Goal: Transaction & Acquisition: Obtain resource

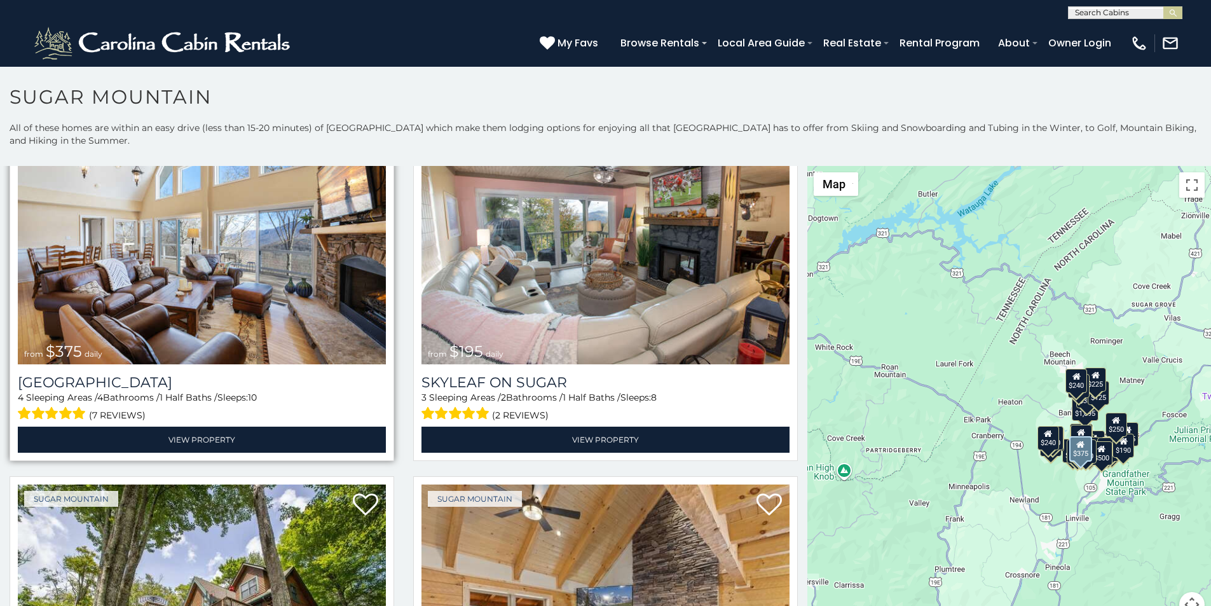
scroll to position [821, 0]
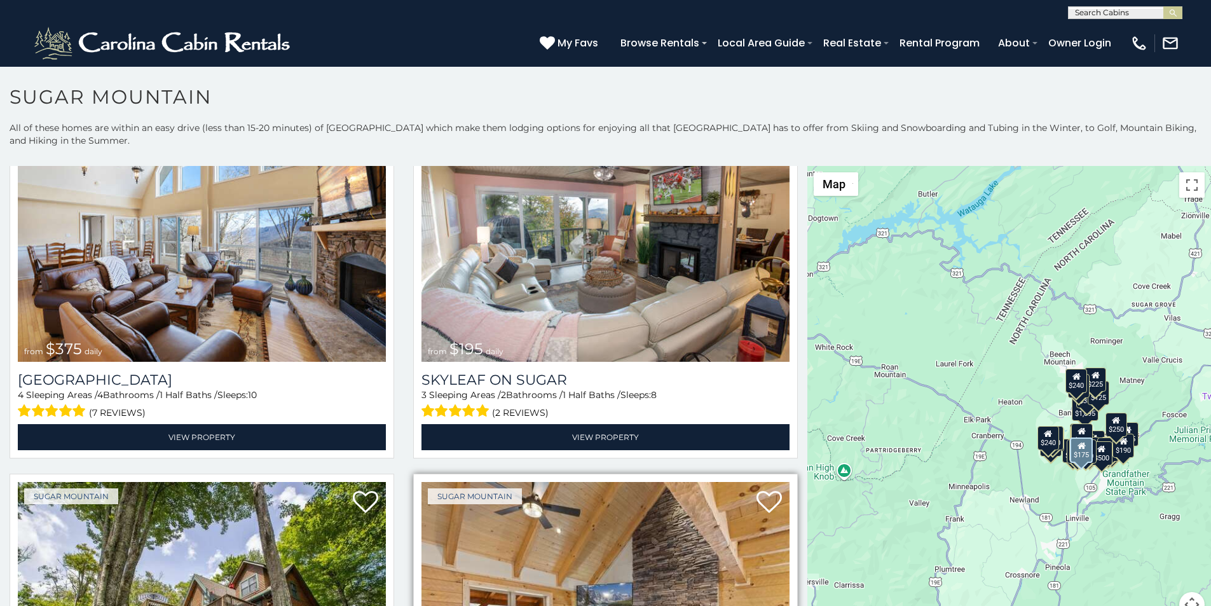
click at [421, 602] on img at bounding box center [605, 605] width 368 height 247
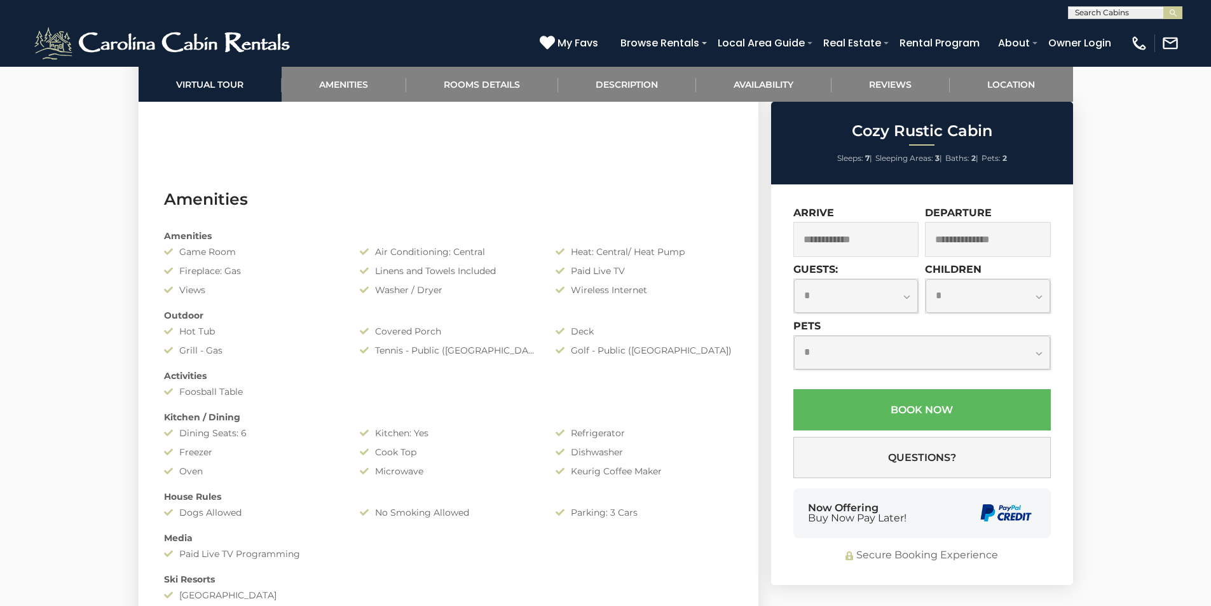
scroll to position [953, 0]
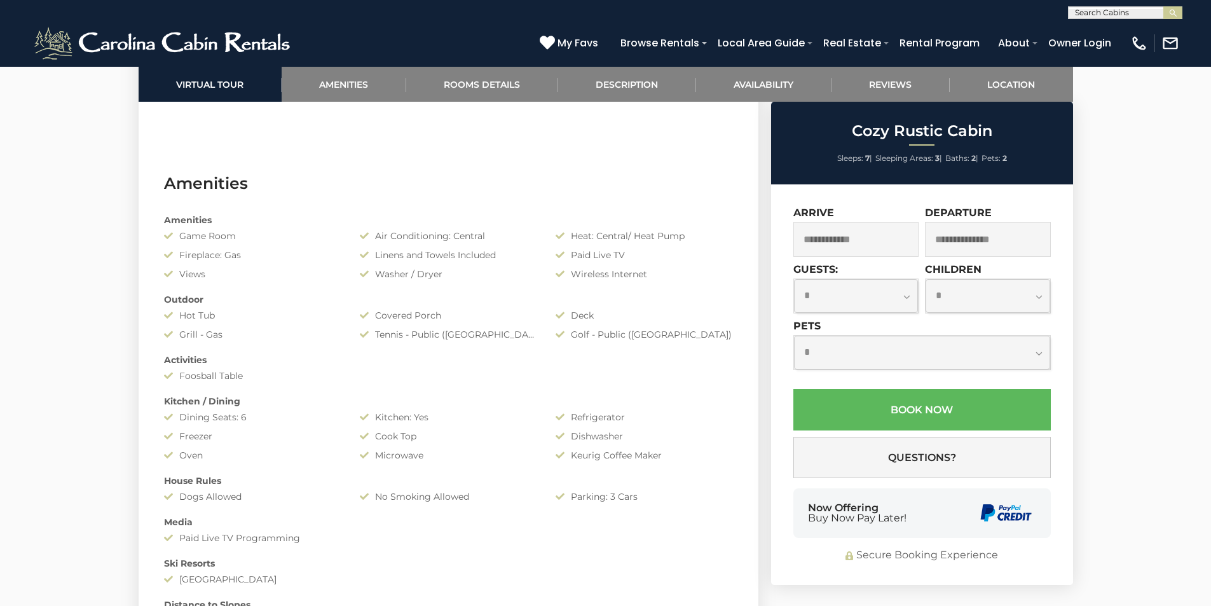
click at [818, 479] on div "**********" at bounding box center [922, 384] width 302 height 400
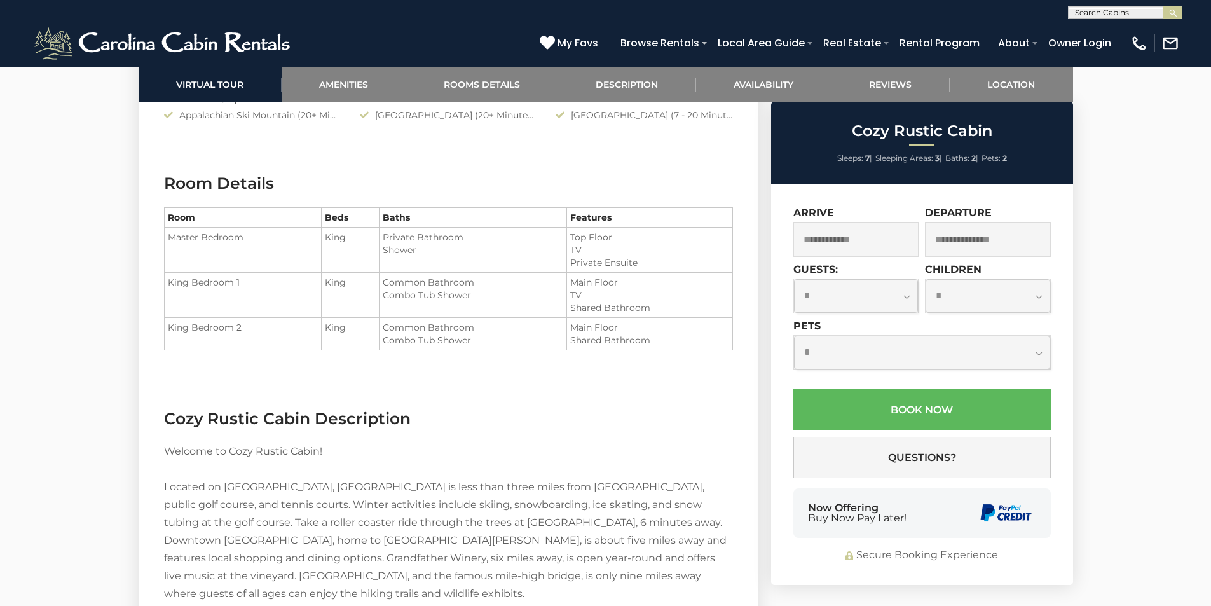
scroll to position [1478, 0]
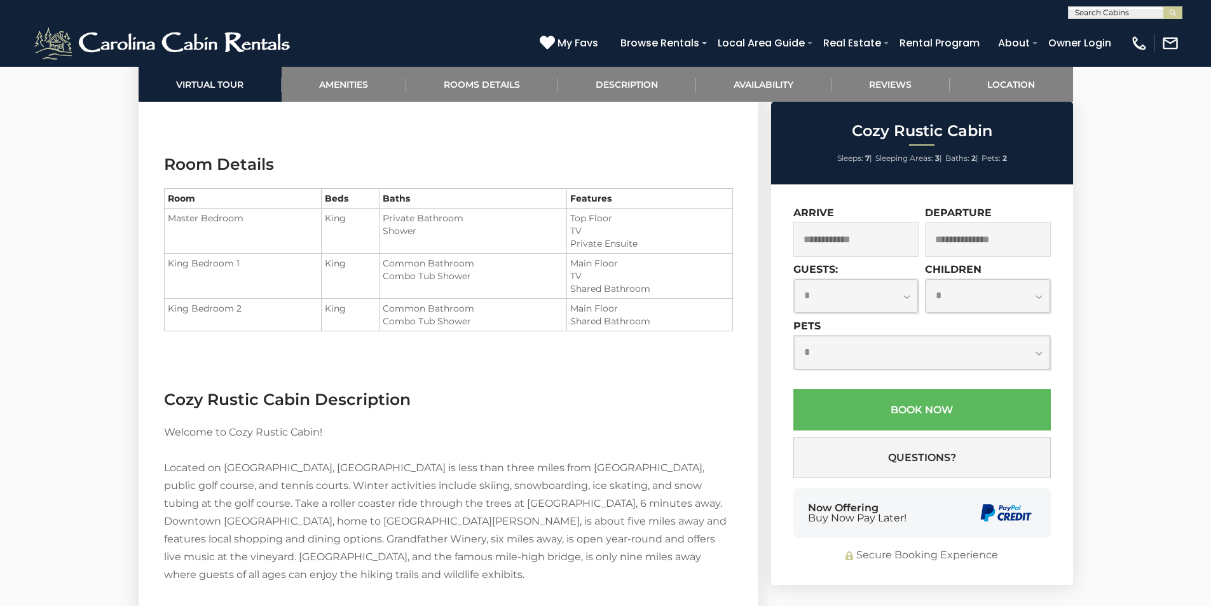
click at [938, 506] on div "Now Offering Buy Now Pay Later!" at bounding box center [921, 513] width 257 height 50
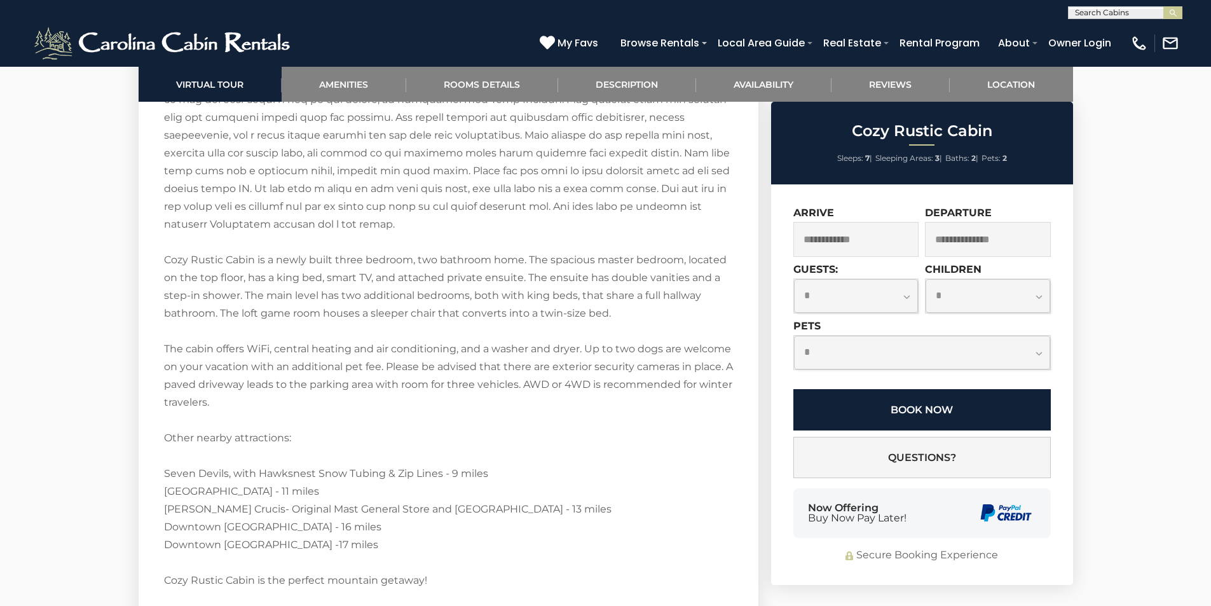
scroll to position [2084, 0]
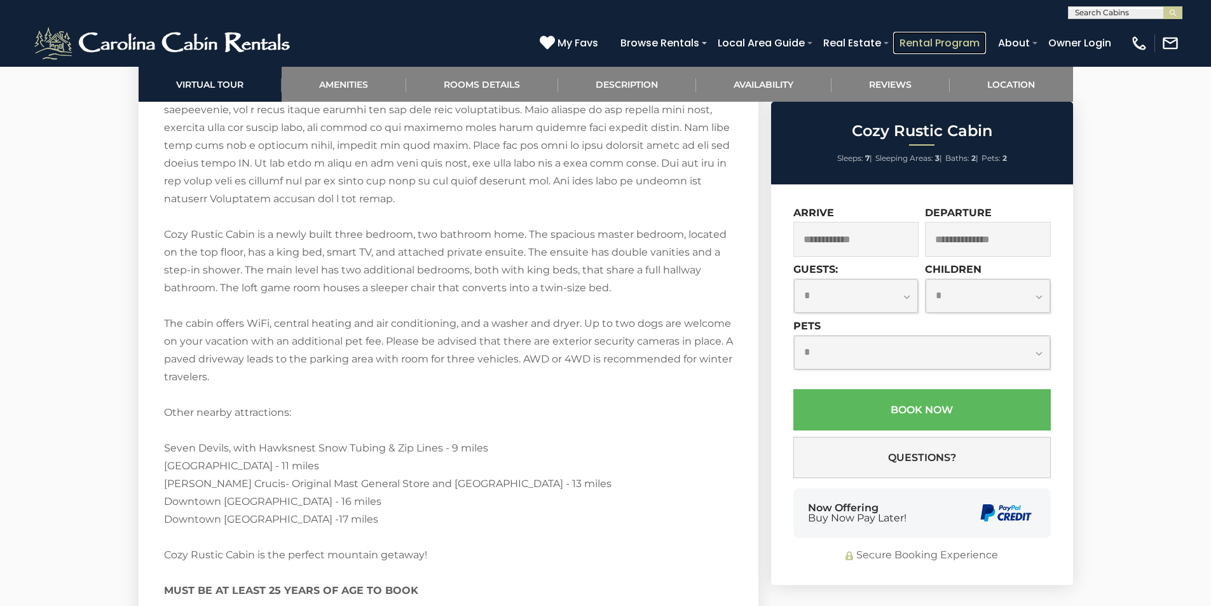
click at [966, 37] on link "Rental Program" at bounding box center [939, 43] width 93 height 22
